Goal: Feedback & Contribution: Contribute content

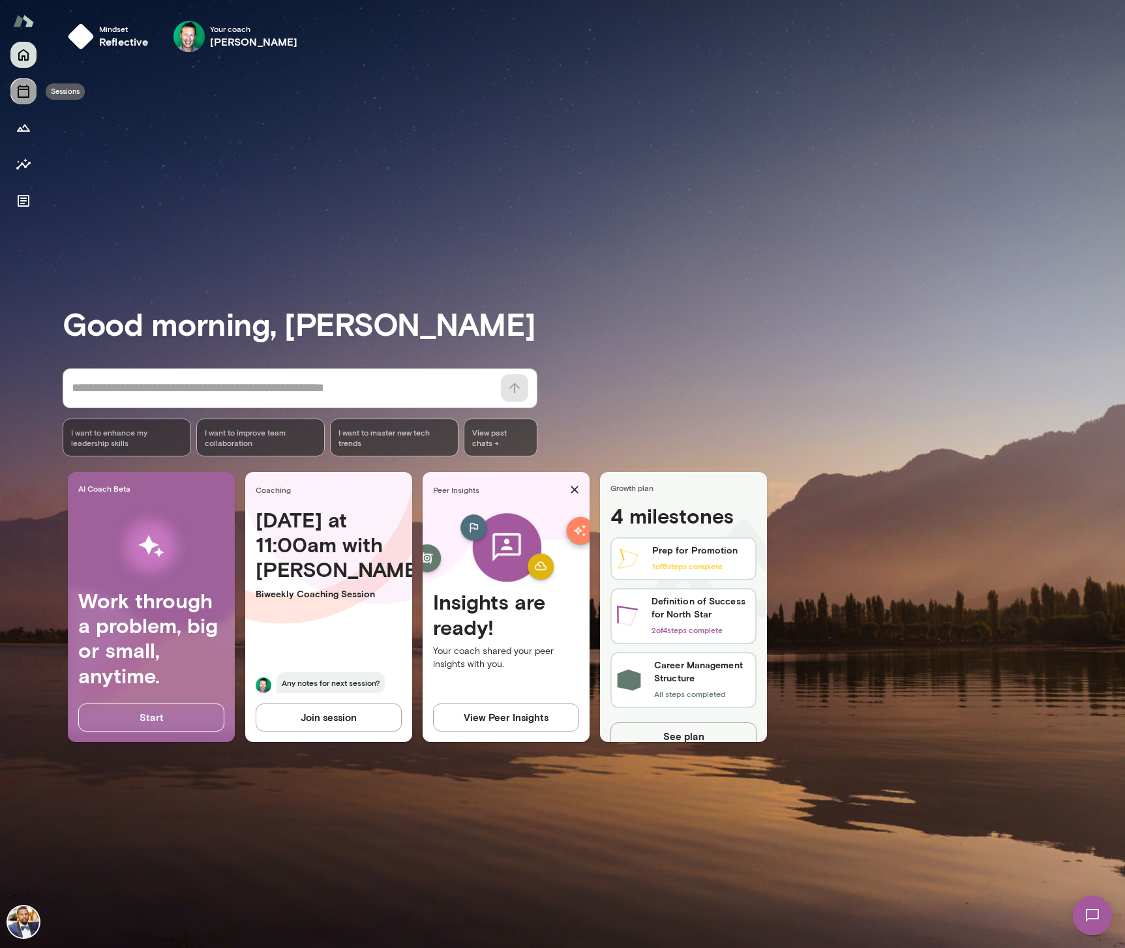
click at [23, 98] on icon "Sessions" at bounding box center [24, 91] width 16 height 16
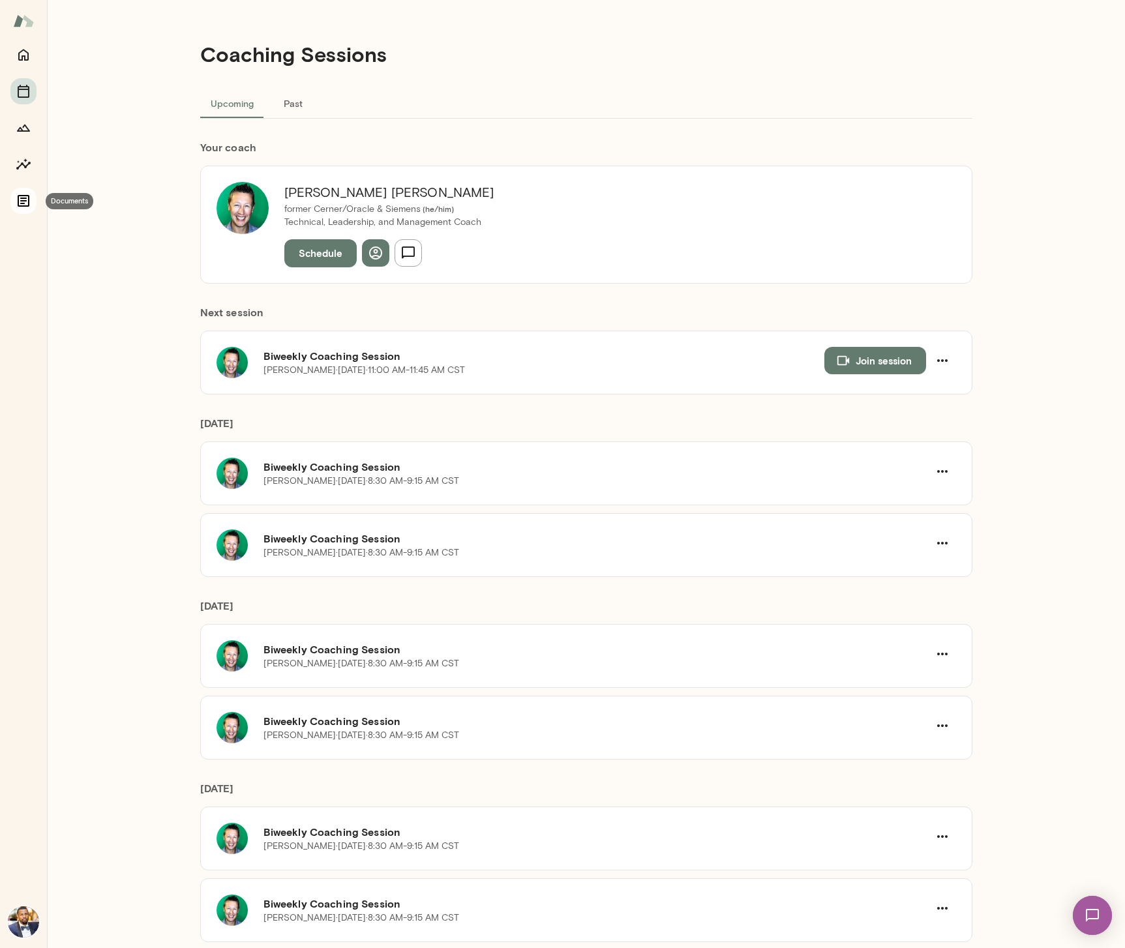
click at [30, 198] on icon "Documents" at bounding box center [24, 201] width 16 height 16
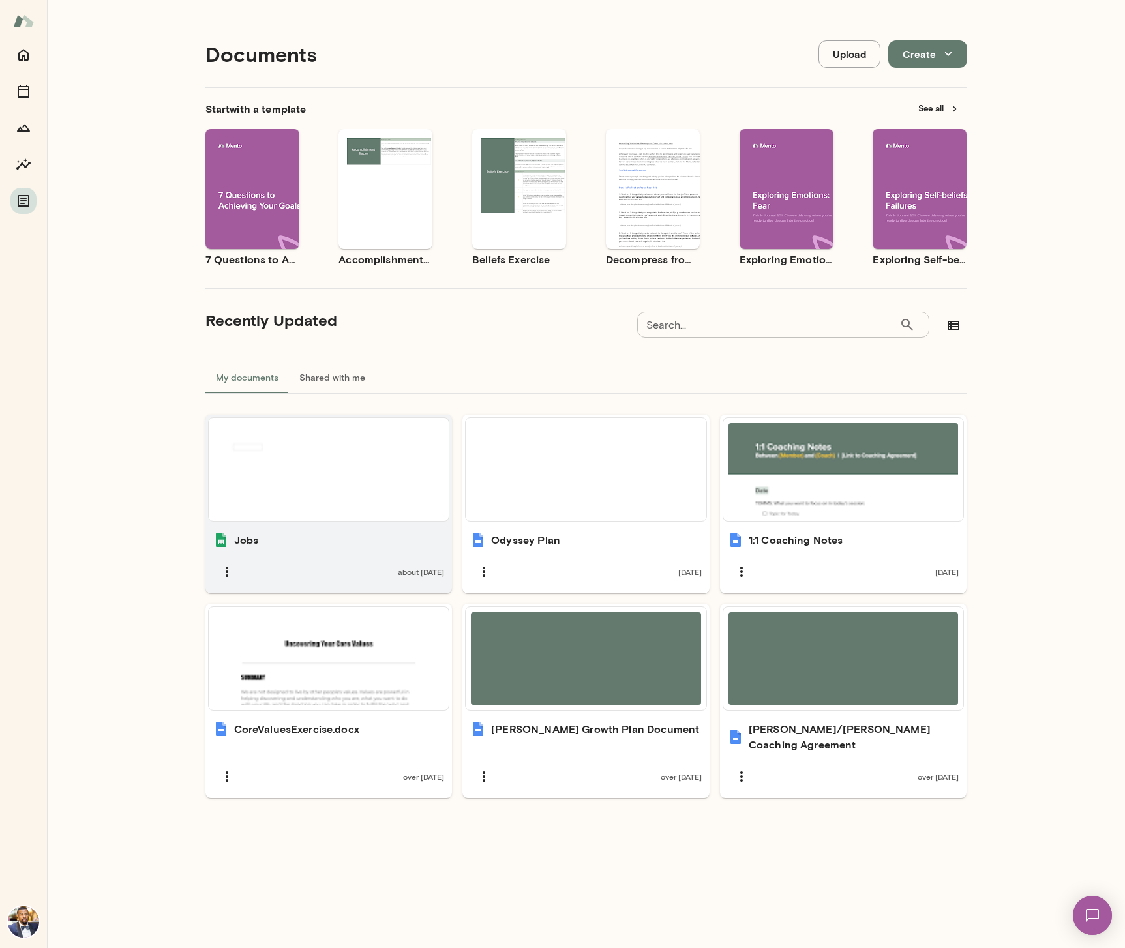
click at [369, 434] on div at bounding box center [329, 469] width 230 height 93
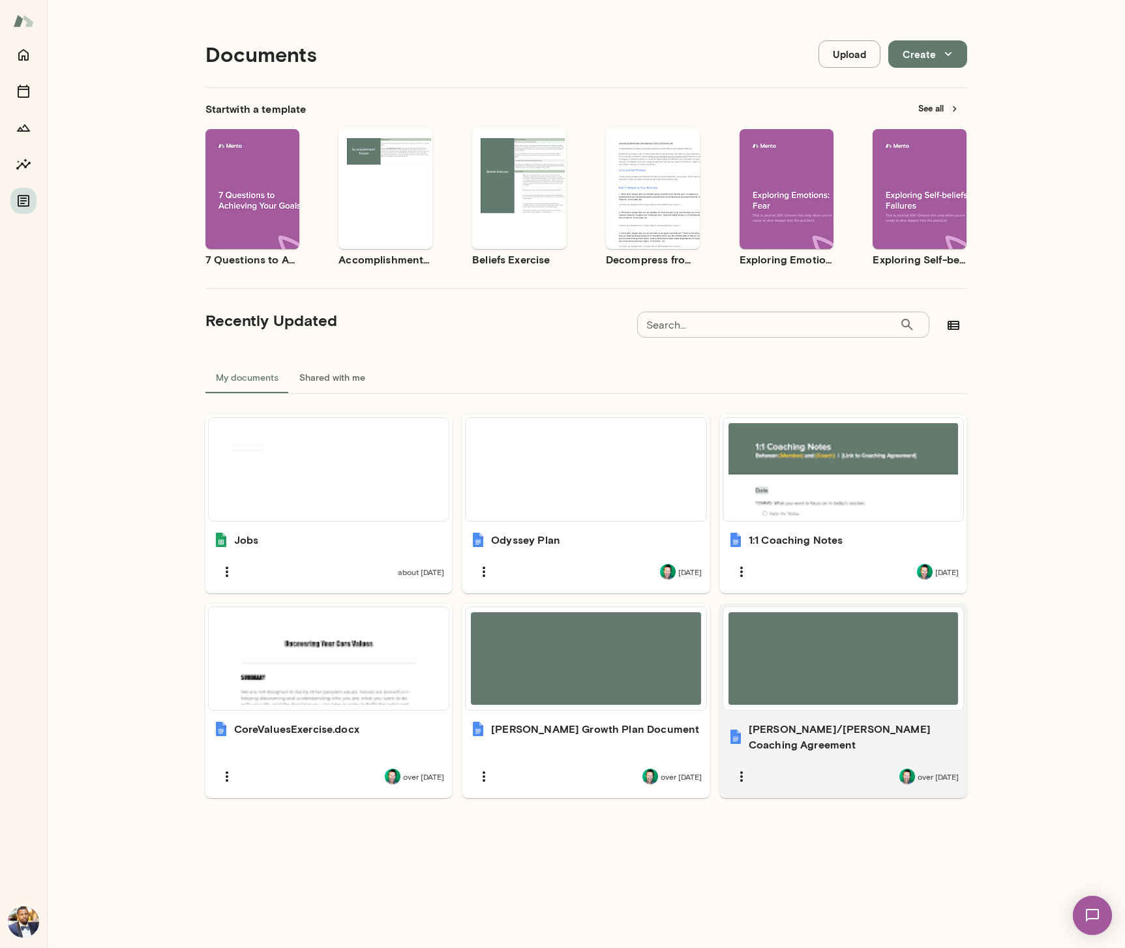
scroll to position [10, 0]
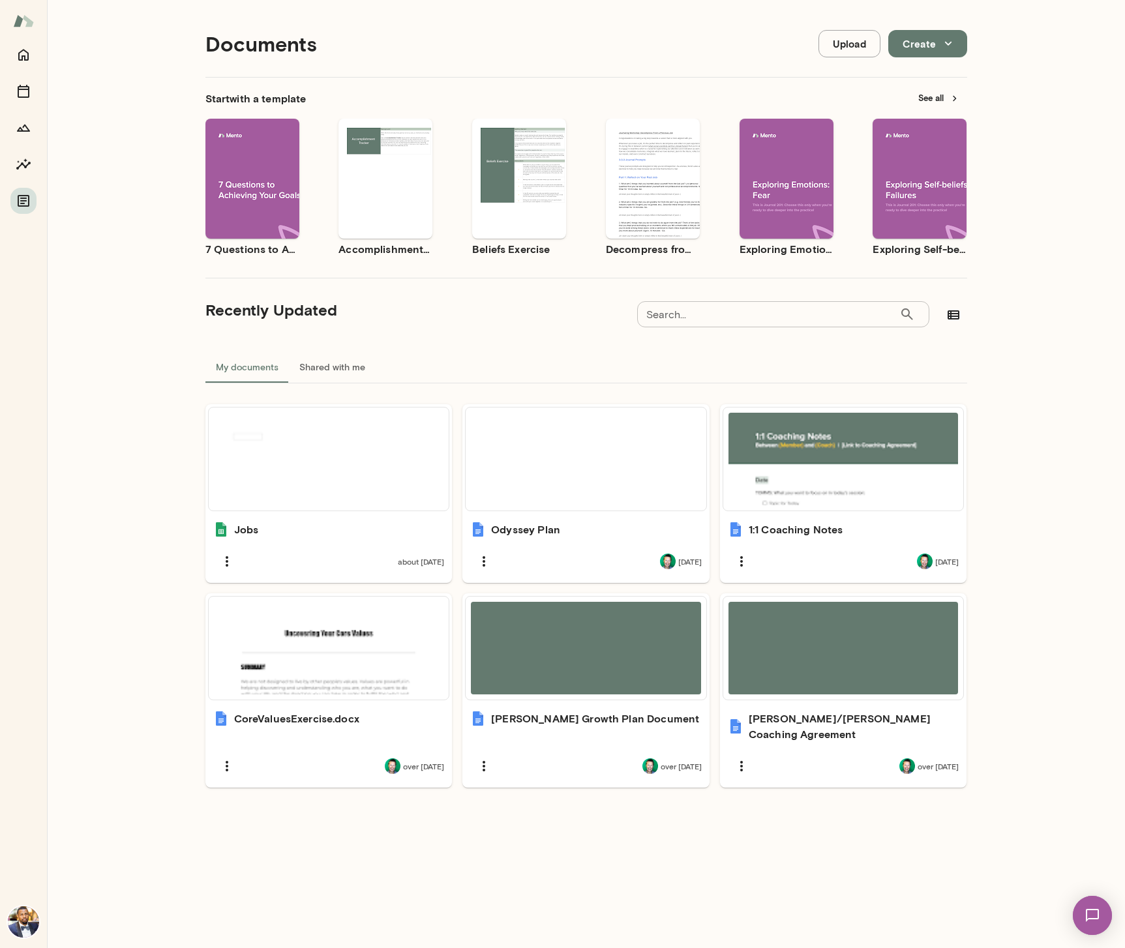
click at [868, 57] on button "Upload" at bounding box center [850, 43] width 62 height 27
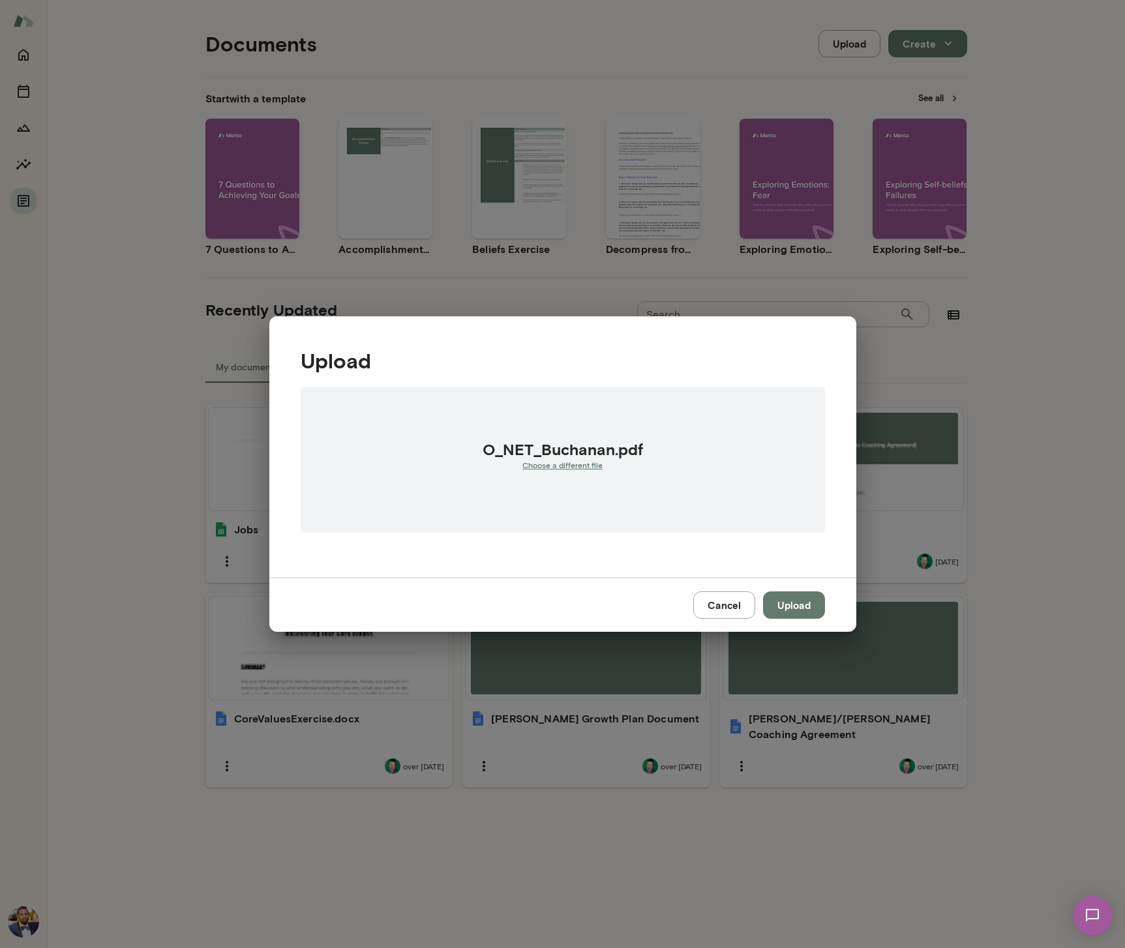
click at [783, 597] on button "Upload" at bounding box center [794, 605] width 62 height 27
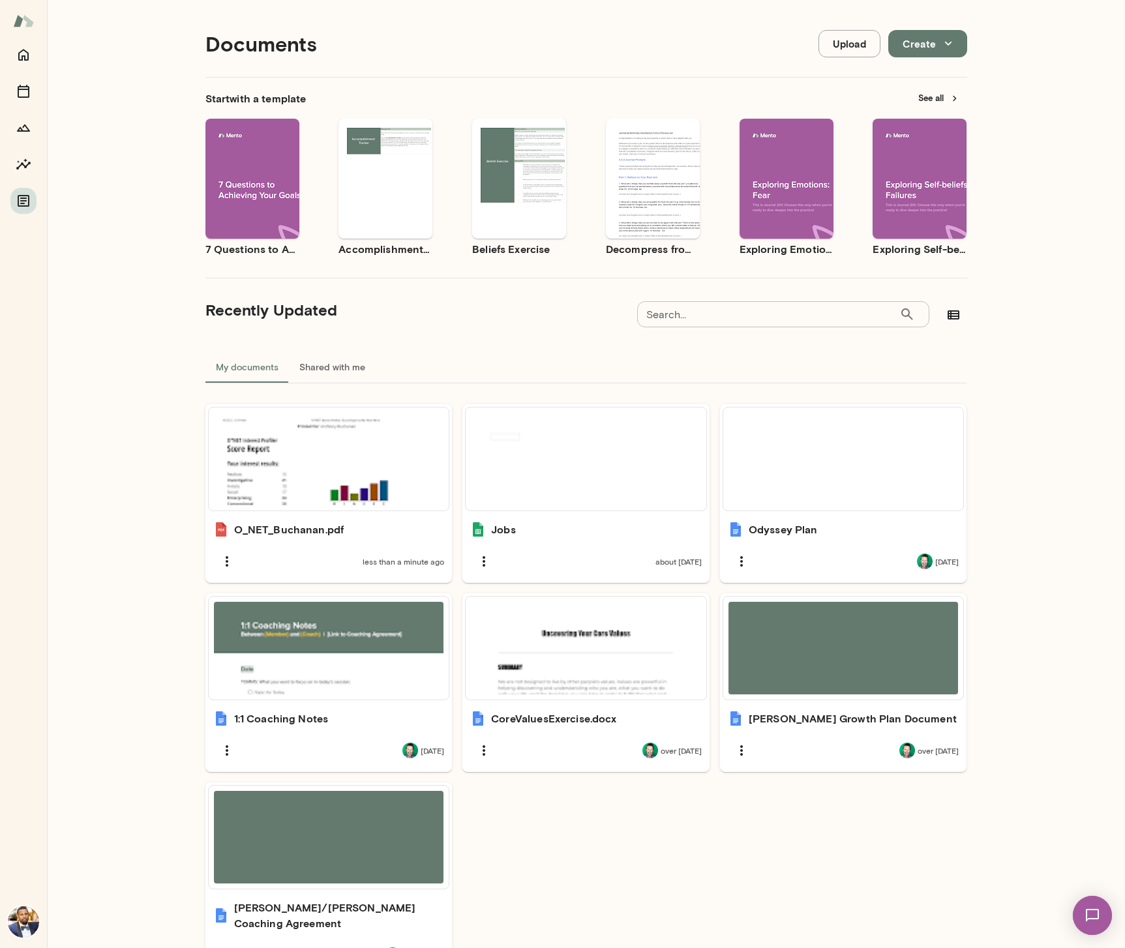
click at [833, 53] on button "Upload" at bounding box center [850, 43] width 62 height 27
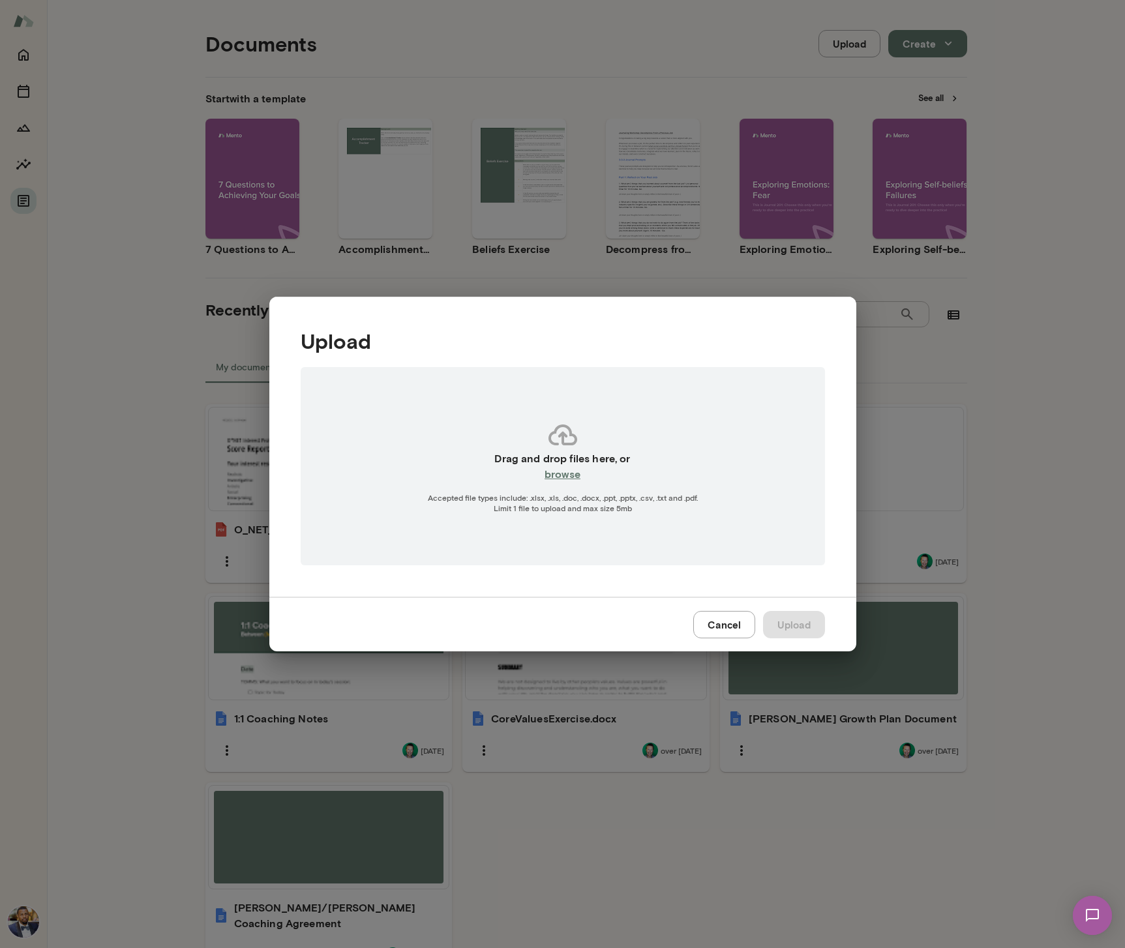
click at [590, 486] on div "Drag and drop files here, or browse Accepted file types include: .xlsx, .xls, .…" at bounding box center [563, 466] width 524 height 198
type input "**********"
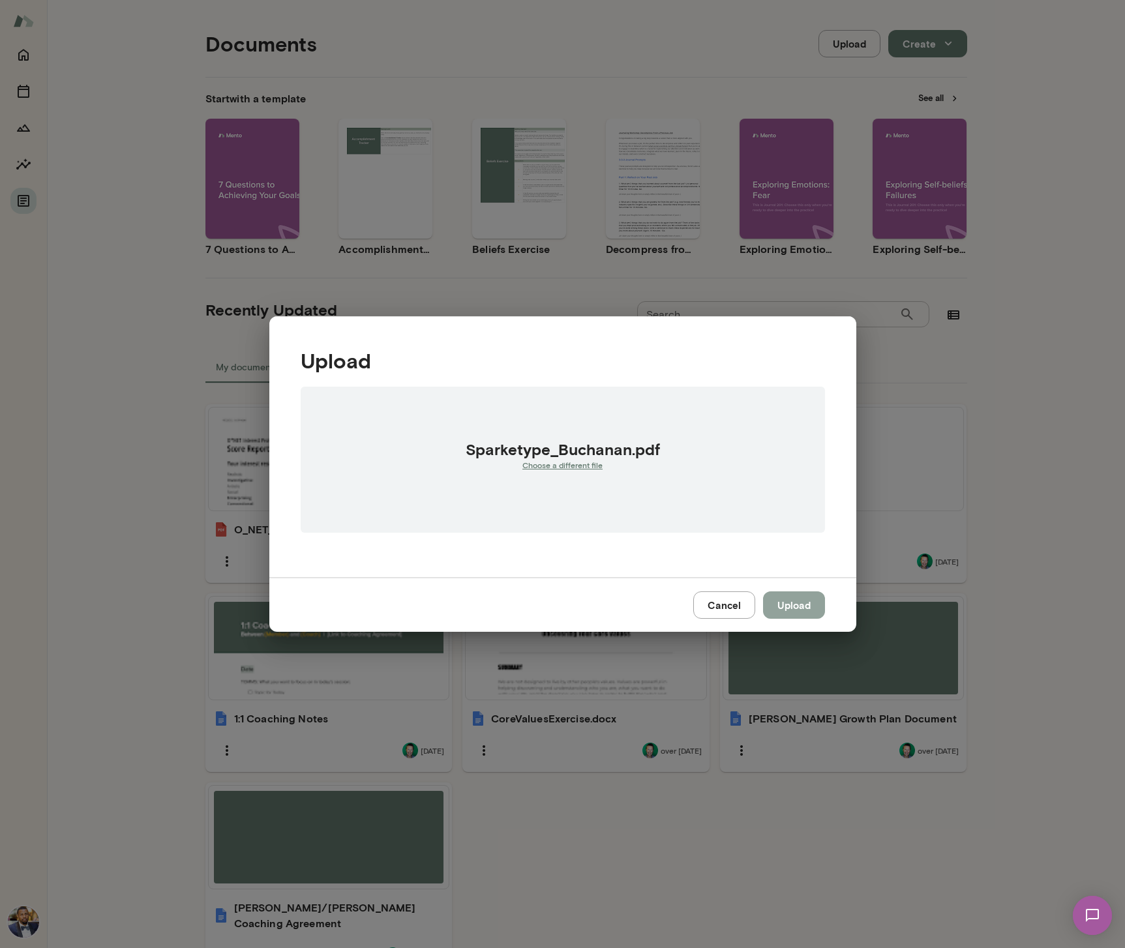
click at [786, 601] on button "Upload" at bounding box center [794, 605] width 62 height 27
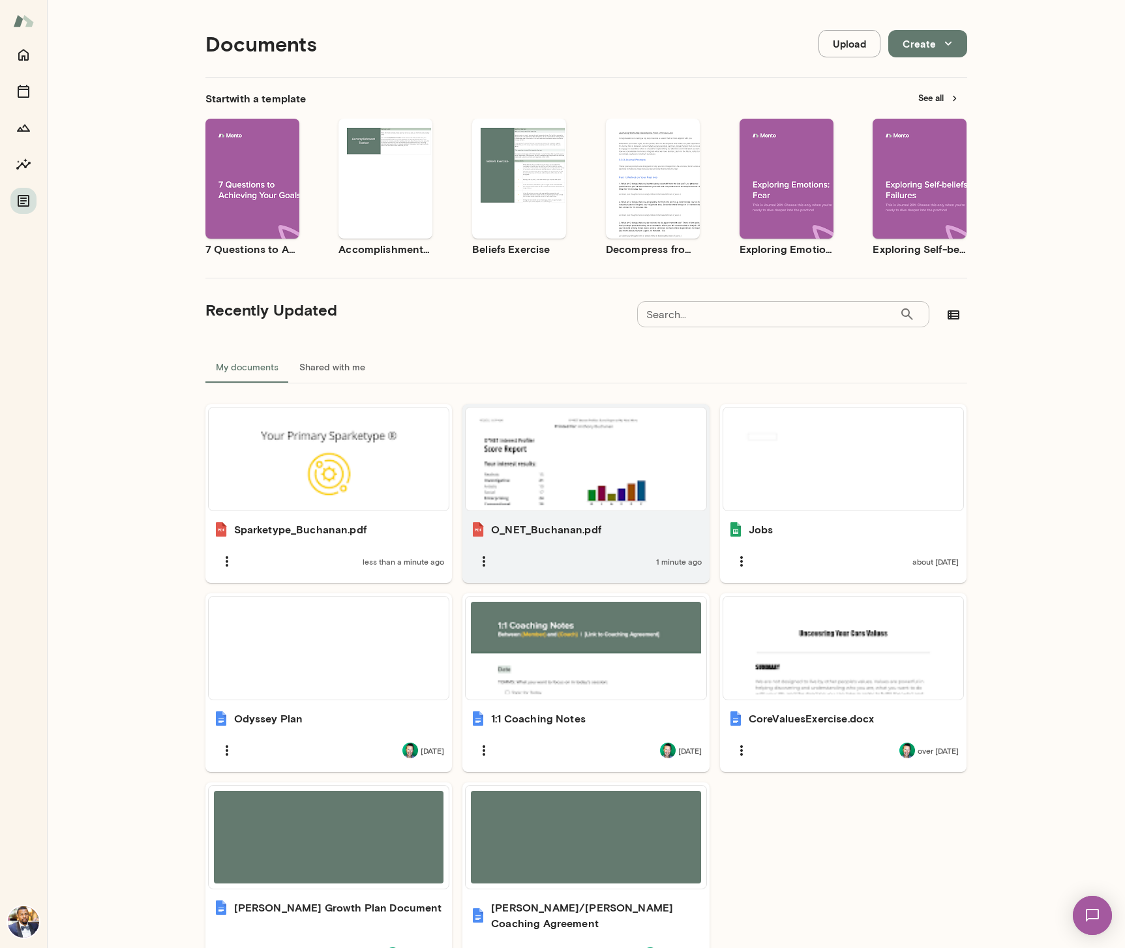
click at [617, 477] on div at bounding box center [586, 459] width 230 height 93
